Goal: Find specific page/section: Find specific page/section

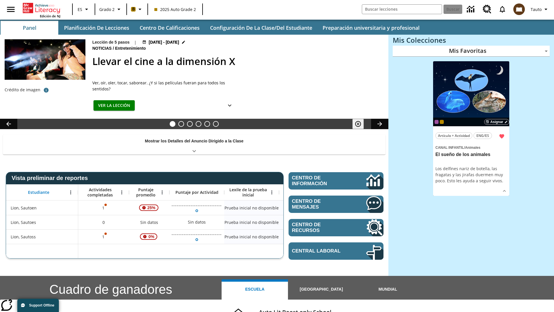
click at [471, 51] on body "Saltar al contenido principal Edición de NJ ES Grado 2 B 2025 Auto Grade 2 Busc…" at bounding box center [277, 230] width 554 height 460
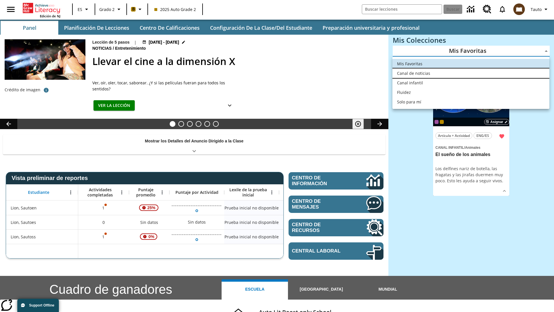
click at [471, 73] on li "Canal de noticias" at bounding box center [471, 73] width 157 height 10
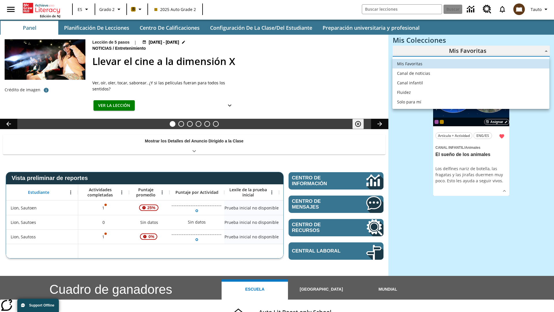
type input "120"
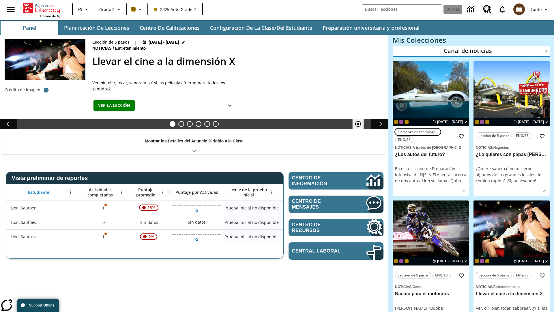
click at [431, 129] on span "Elemento de tecnología mejorada" at bounding box center [418, 132] width 40 height 6
